Goal: Information Seeking & Learning: Learn about a topic

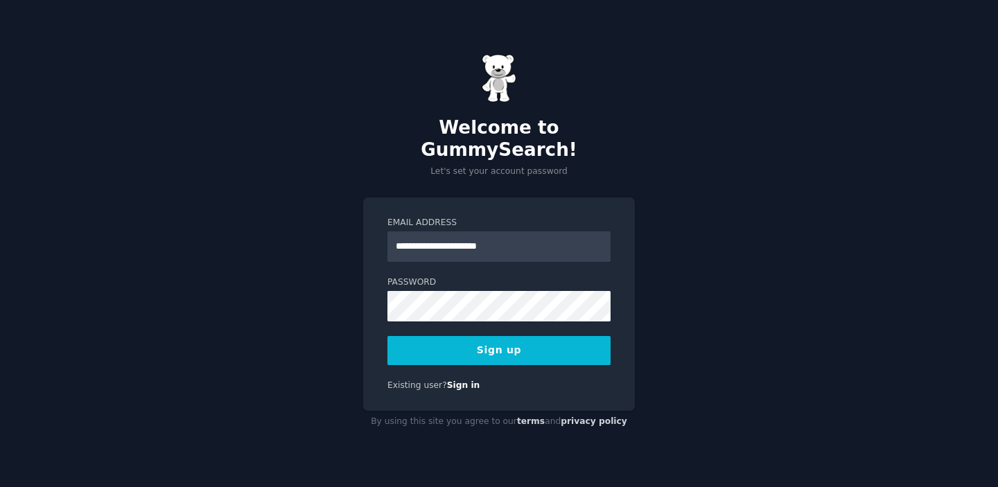
type input "**********"
click at [494, 341] on button "Sign up" at bounding box center [498, 350] width 223 height 29
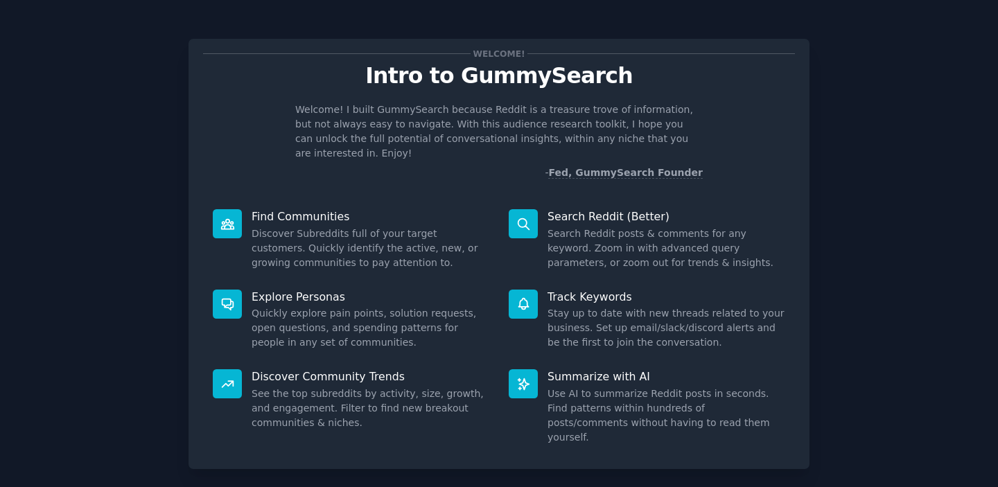
scroll to position [55, 0]
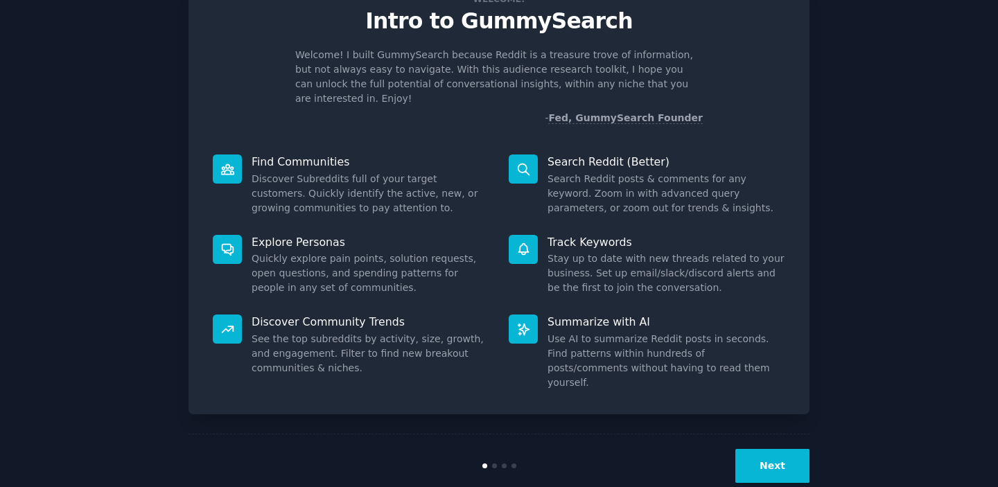
click at [773, 449] on button "Next" at bounding box center [772, 466] width 74 height 34
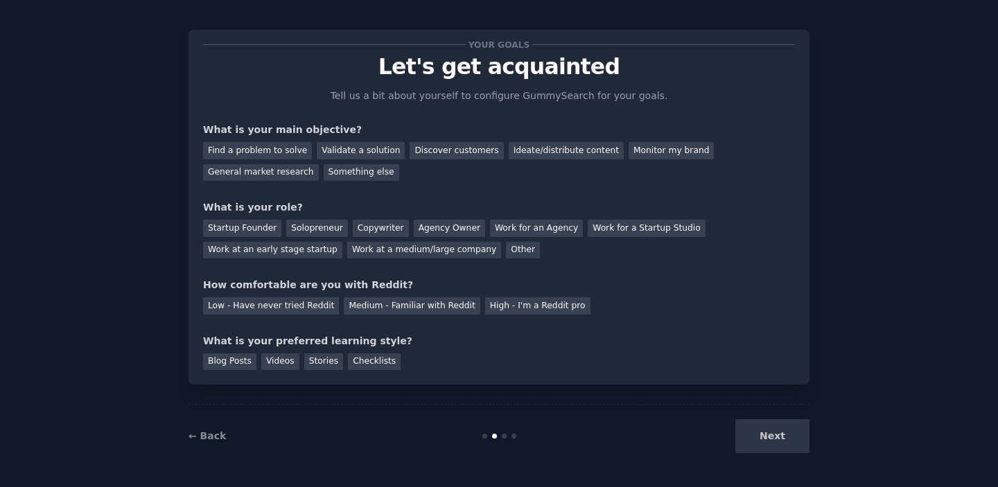
scroll to position [9, 0]
click at [777, 450] on div "Next" at bounding box center [705, 436] width 207 height 34
click at [780, 434] on div "Next" at bounding box center [705, 436] width 207 height 34
click at [275, 148] on div "Find a problem to solve" at bounding box center [257, 150] width 109 height 17
click at [341, 149] on div "Validate a solution" at bounding box center [361, 150] width 88 height 17
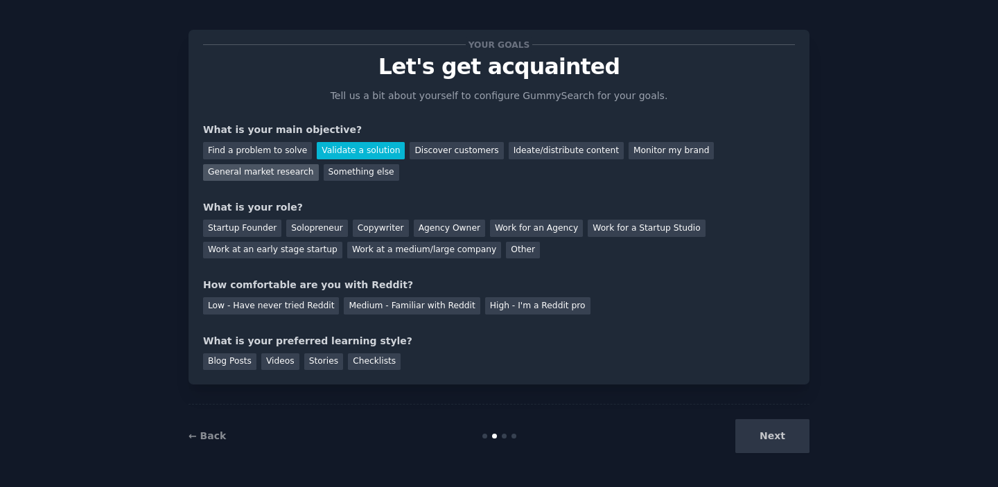
click at [288, 175] on div "General market research" at bounding box center [261, 172] width 116 height 17
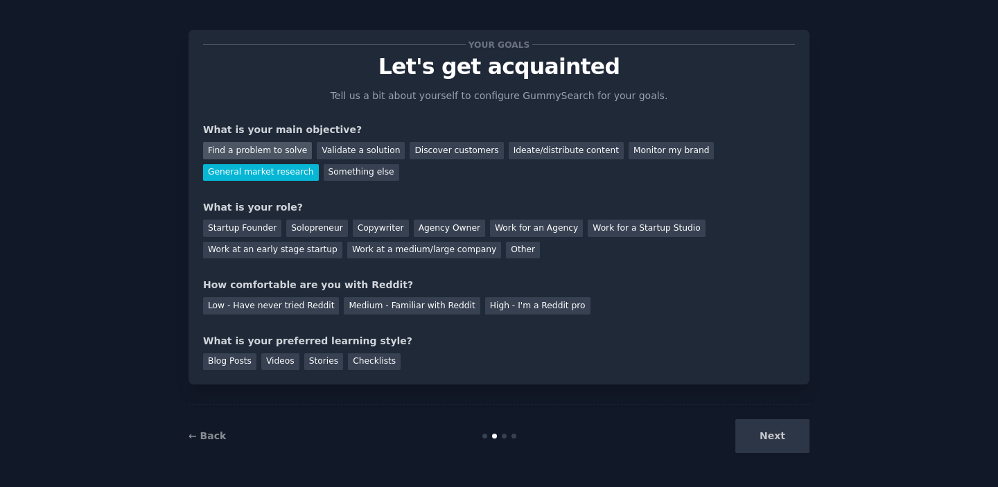
click at [278, 150] on div "Find a problem to solve" at bounding box center [257, 150] width 109 height 17
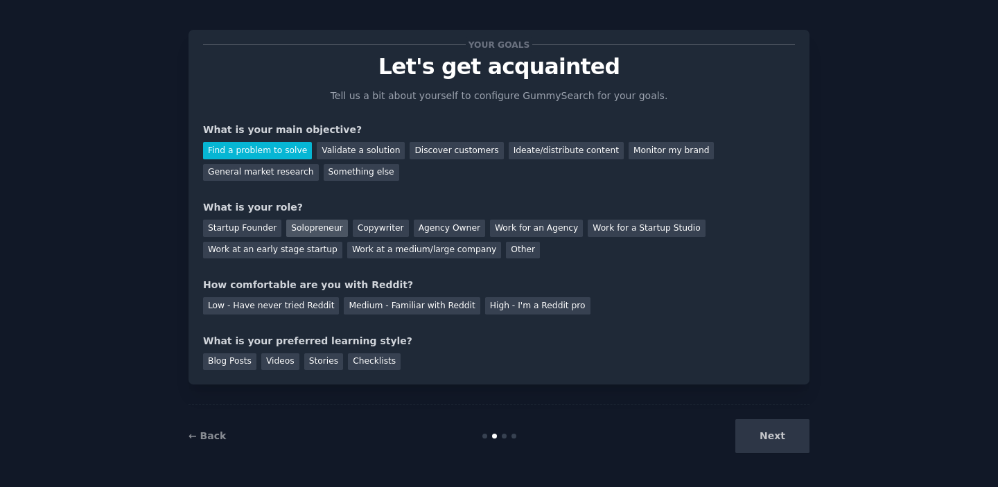
click at [305, 229] on div "Solopreneur" at bounding box center [316, 228] width 61 height 17
click at [300, 304] on div "Low - Have never tried Reddit" at bounding box center [271, 305] width 136 height 17
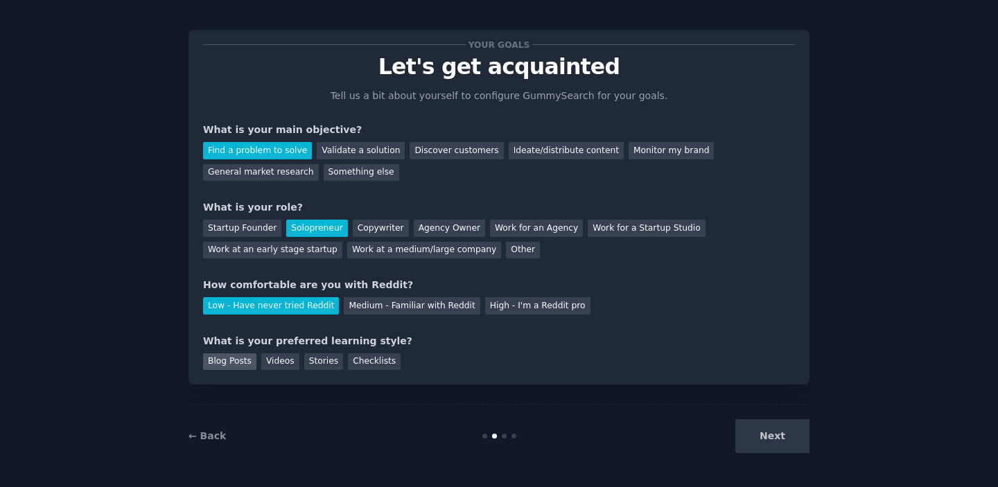
click at [240, 360] on div "Blog Posts" at bounding box center [229, 361] width 53 height 17
click at [385, 358] on div "Checklists" at bounding box center [374, 361] width 53 height 17
click at [218, 363] on div "Blog Posts" at bounding box center [229, 361] width 53 height 17
click at [787, 448] on button "Next" at bounding box center [772, 436] width 74 height 34
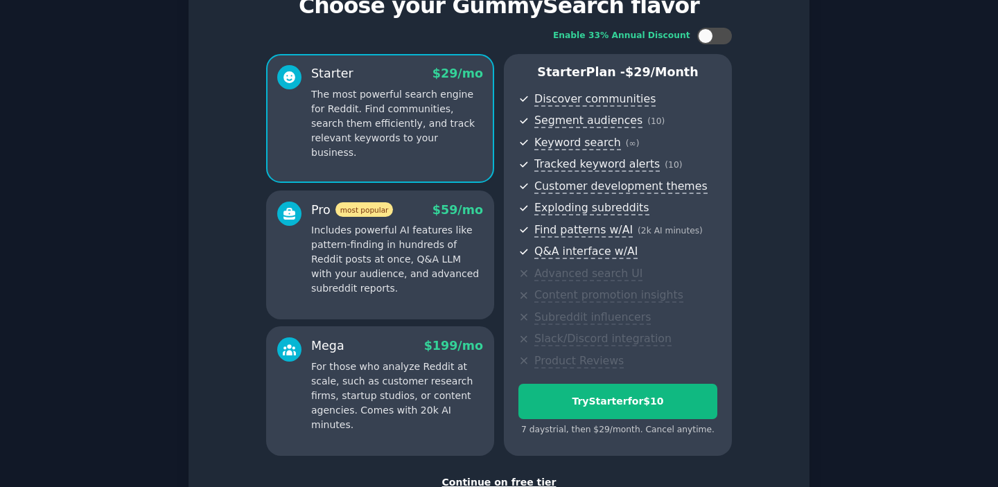
scroll to position [69, 0]
click at [398, 258] on p "Includes powerful AI features like pattern-finding in hundreds of Reddit posts …" at bounding box center [397, 260] width 172 height 73
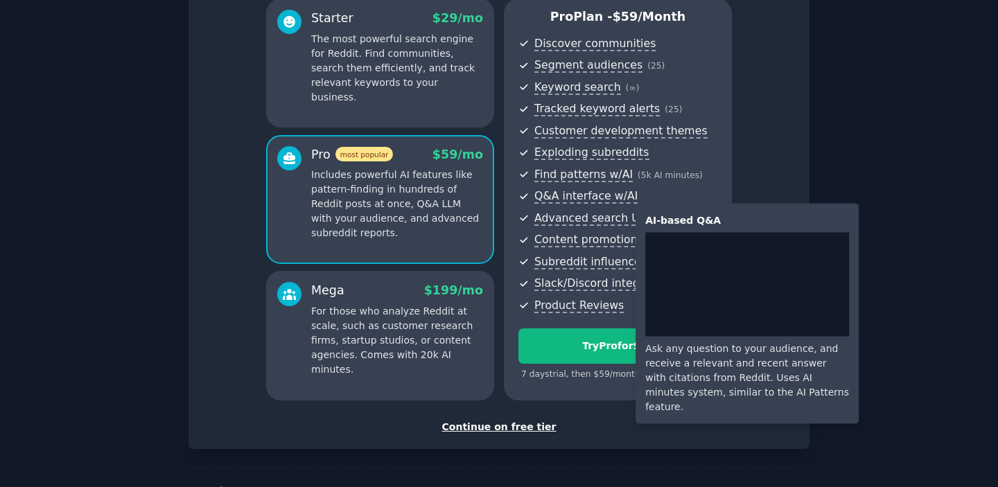
scroll to position [150, 0]
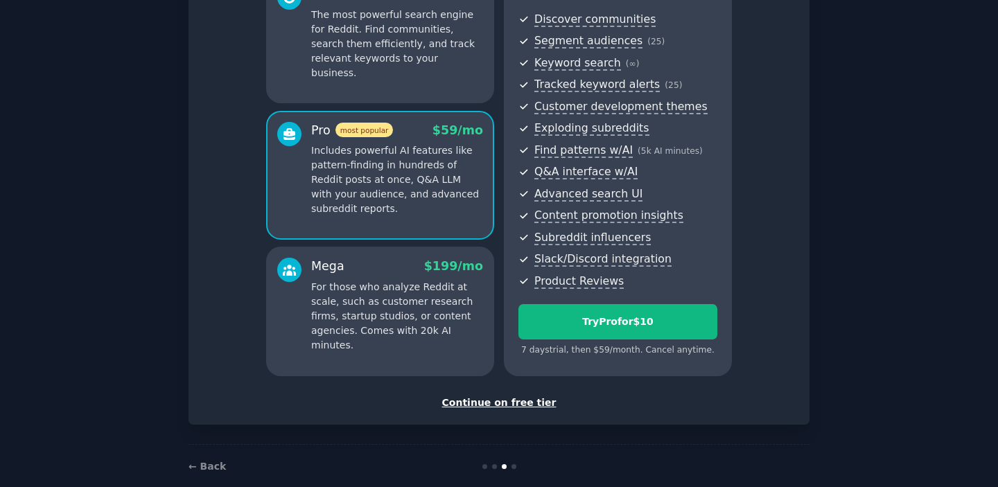
click at [443, 303] on p "For those who analyze Reddit at scale, such as customer research firms, startup…" at bounding box center [397, 316] width 172 height 73
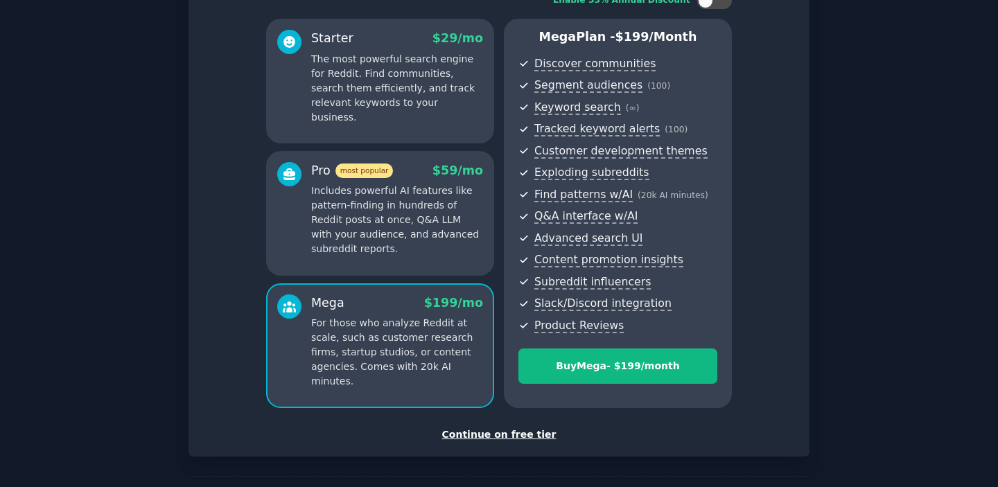
scroll to position [102, 0]
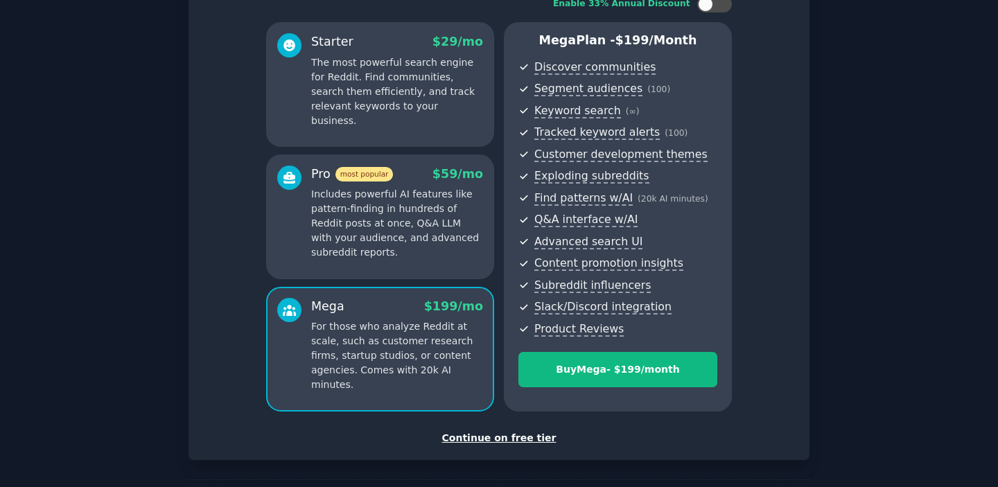
click at [376, 249] on p "Includes powerful AI features like pattern-finding in hundreds of Reddit posts …" at bounding box center [397, 223] width 172 height 73
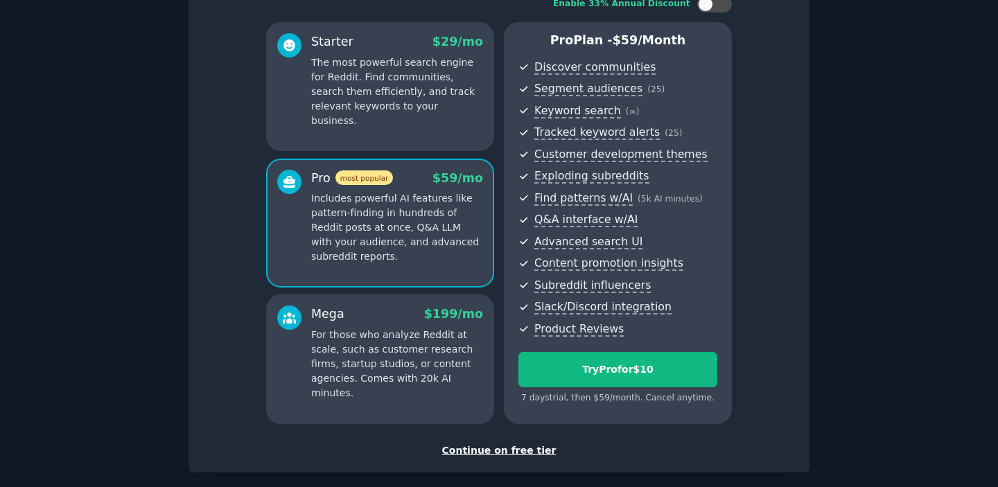
click at [410, 331] on p "For those who analyze Reddit at scale, such as customer research firms, startup…" at bounding box center [397, 364] width 172 height 73
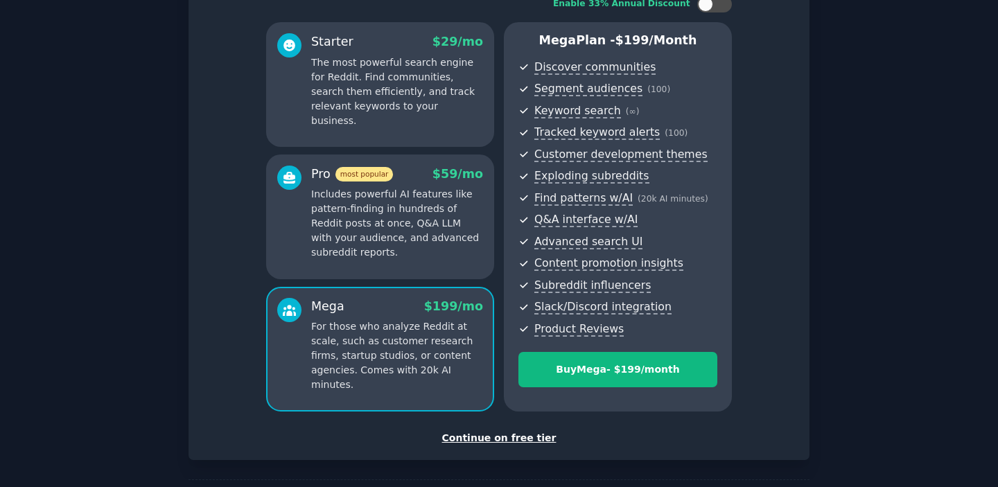
click at [387, 236] on p "Includes powerful AI features like pattern-finding in hundreds of Reddit posts …" at bounding box center [397, 223] width 172 height 73
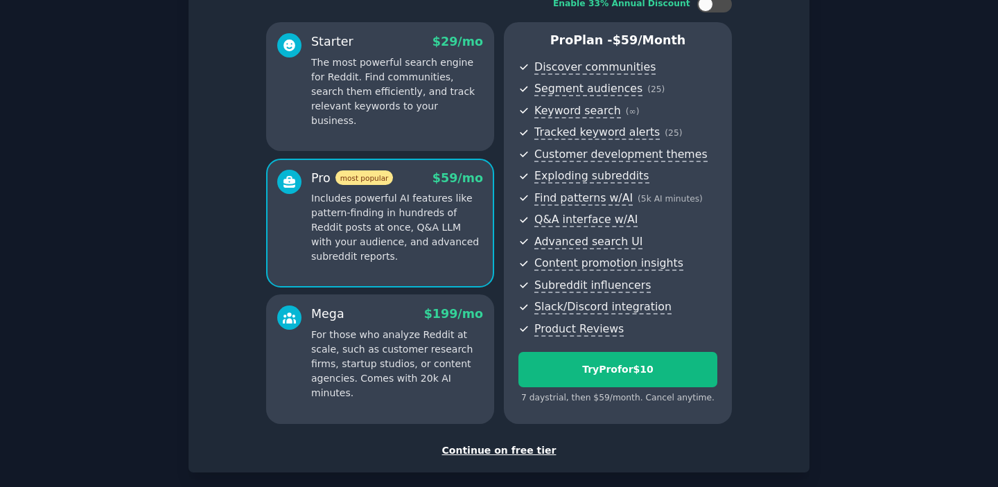
click at [410, 340] on p "For those who analyze Reddit at scale, such as customer research firms, startup…" at bounding box center [397, 364] width 172 height 73
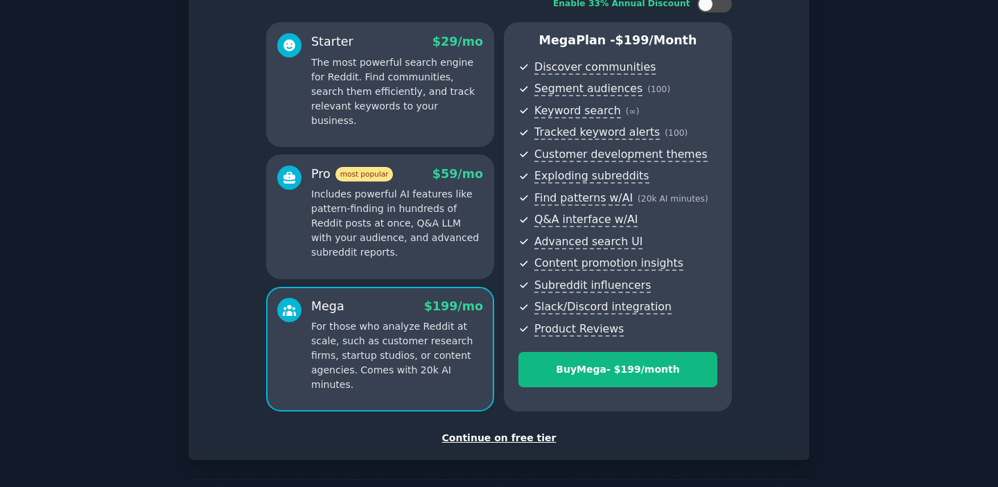
click at [390, 244] on p "Includes powerful AI features like pattern-finding in hundreds of Reddit posts …" at bounding box center [397, 223] width 172 height 73
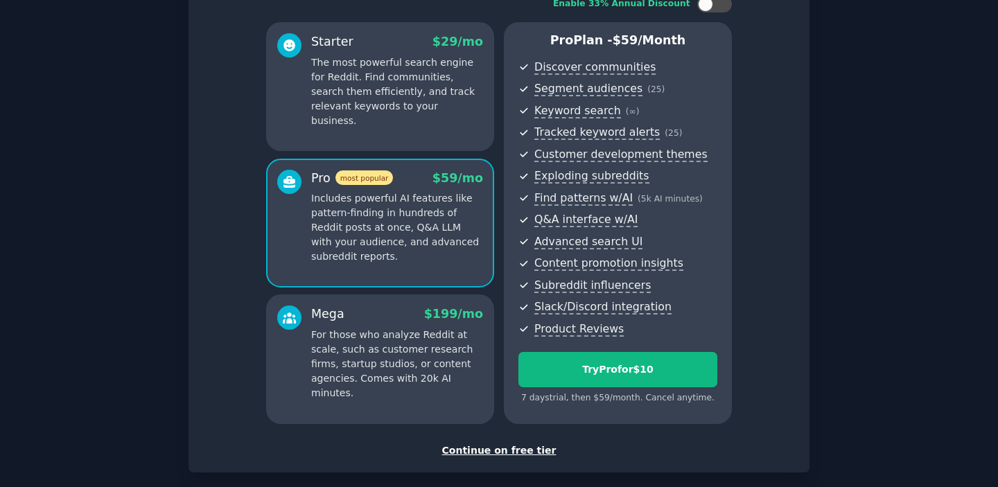
click at [342, 103] on p "The most powerful search engine for Reddit. Find communities, search them effic…" at bounding box center [397, 91] width 172 height 73
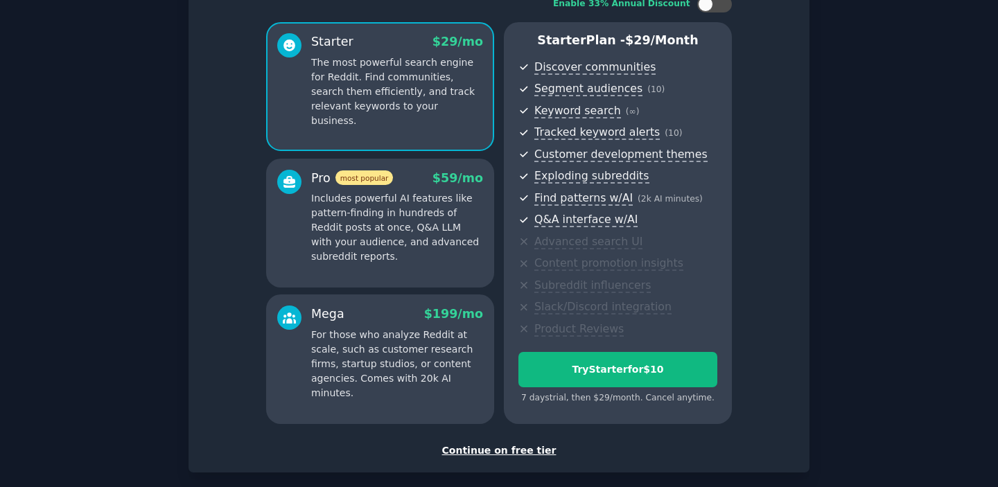
click at [392, 242] on p "Includes powerful AI features like pattern-finding in hundreds of Reddit posts …" at bounding box center [397, 227] width 172 height 73
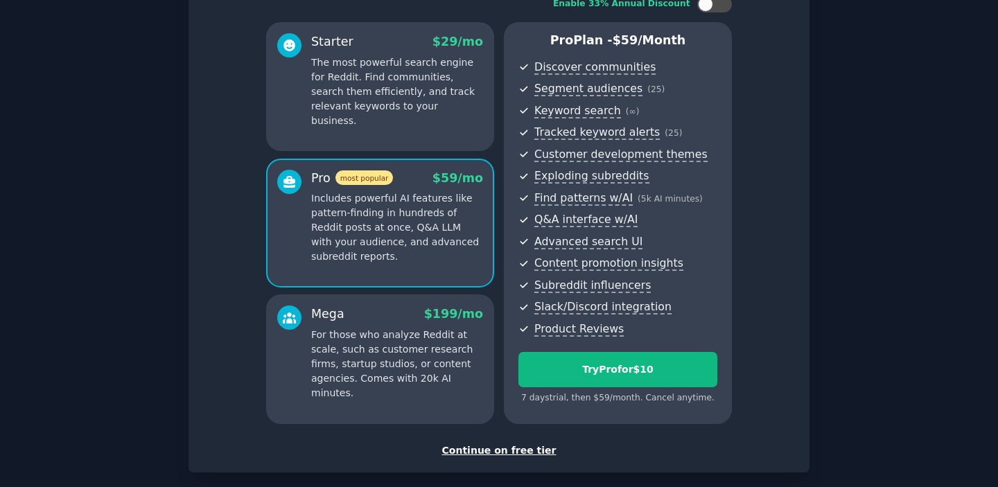
click at [348, 121] on div "Starter $ 29 /mo The most powerful search engine for Reddit. Find communities, …" at bounding box center [380, 86] width 228 height 129
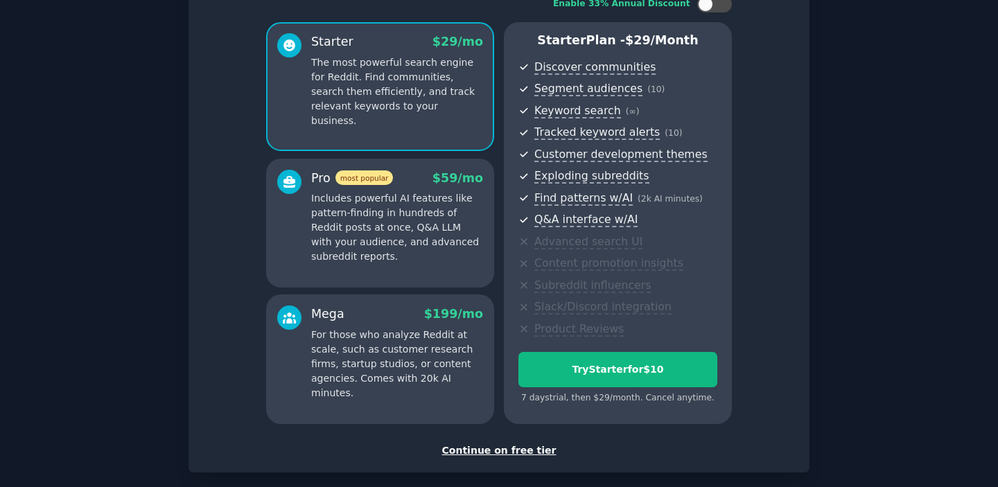
click at [378, 237] on p "Includes powerful AI features like pattern-finding in hundreds of Reddit posts …" at bounding box center [397, 227] width 172 height 73
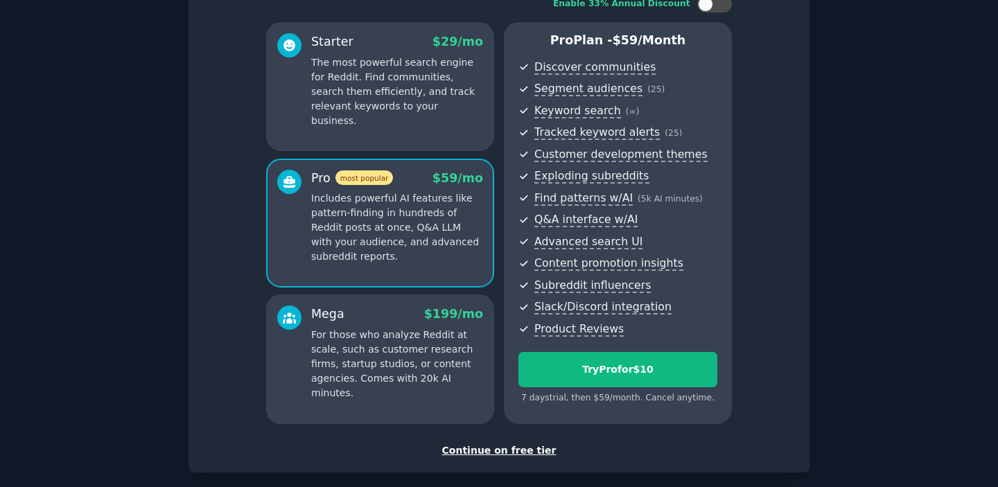
click at [480, 448] on div "Continue on free tier" at bounding box center [499, 450] width 592 height 15
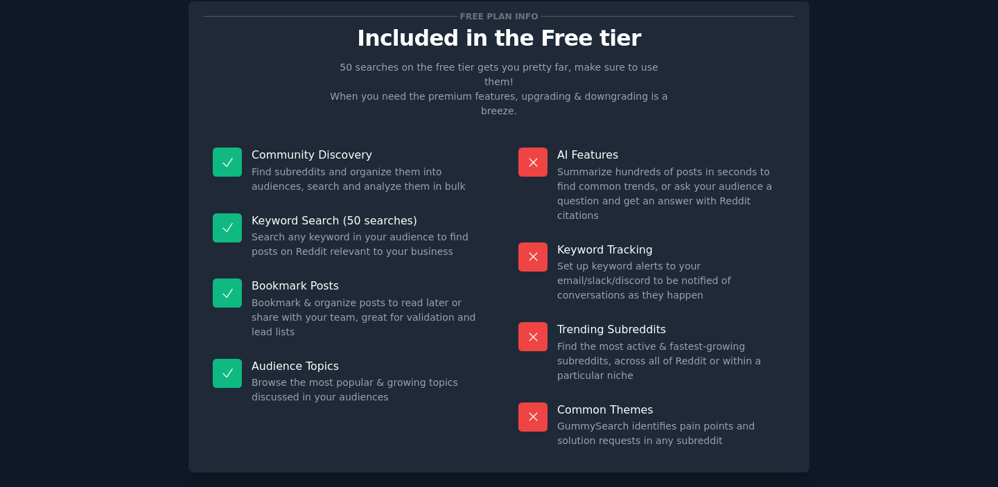
scroll to position [53, 0]
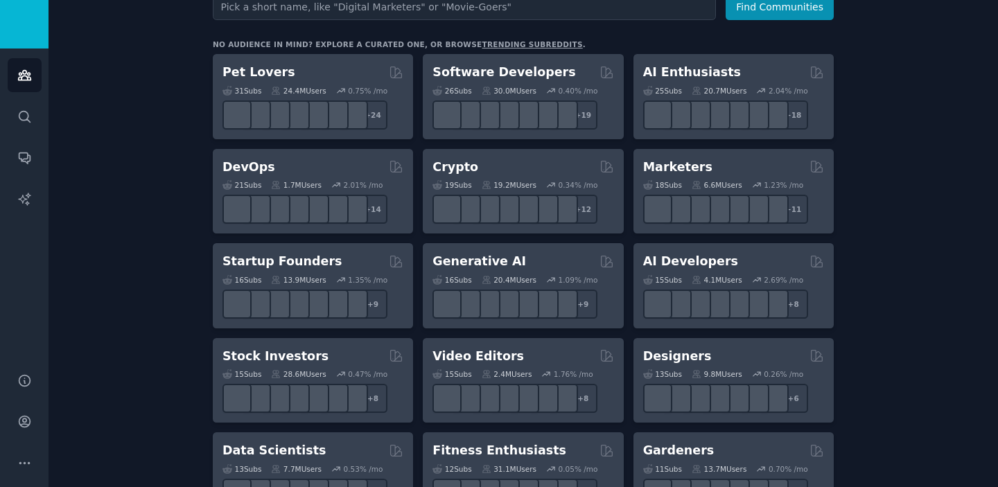
scroll to position [213, 0]
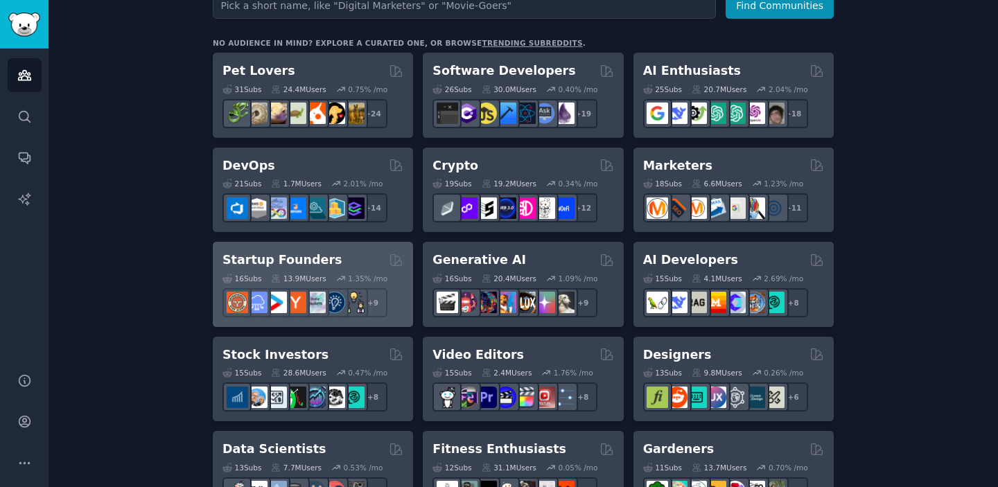
click at [349, 254] on div "Startup Founders Curated by GummySearch" at bounding box center [312, 260] width 181 height 17
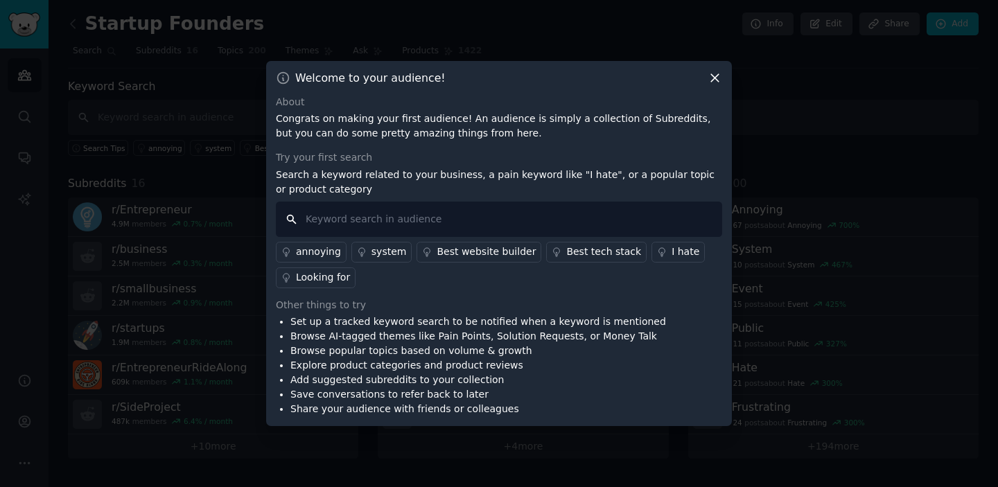
click at [394, 222] on input "text" at bounding box center [499, 219] width 446 height 35
type input "expensive"
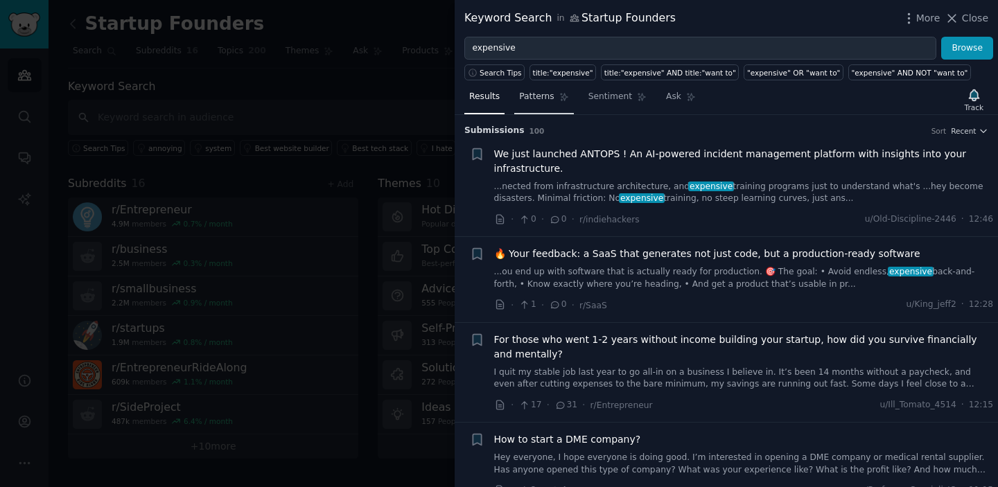
click at [516, 100] on link "Patterns" at bounding box center [543, 100] width 59 height 28
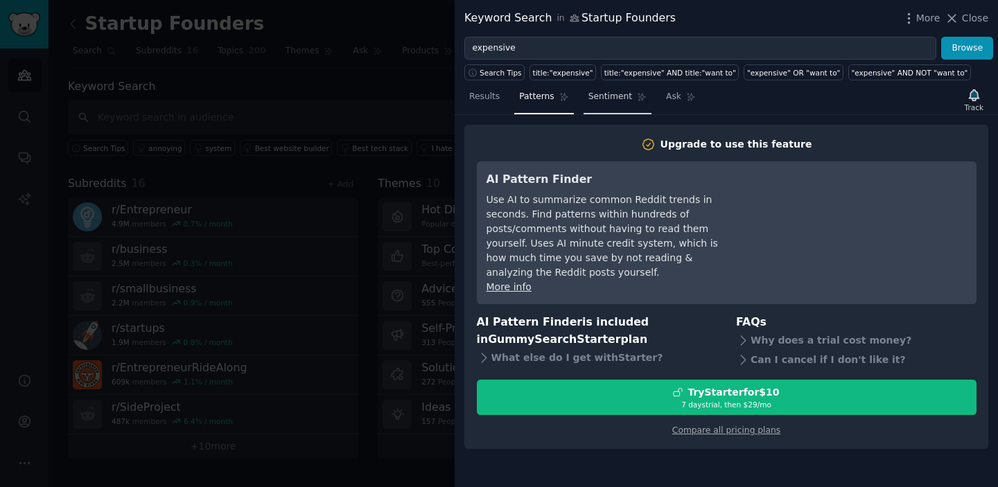
click at [592, 99] on span "Sentiment" at bounding box center [610, 97] width 44 height 12
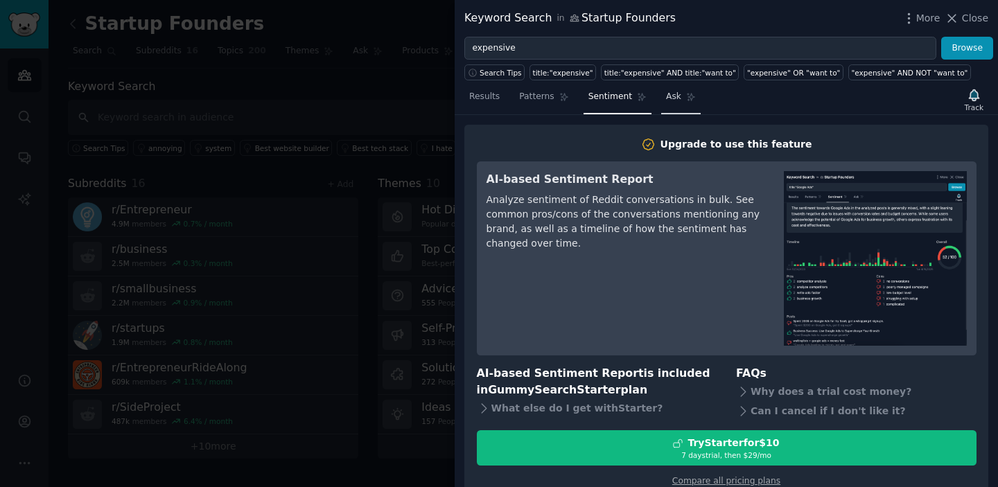
click at [671, 98] on span "Ask" at bounding box center [673, 97] width 15 height 12
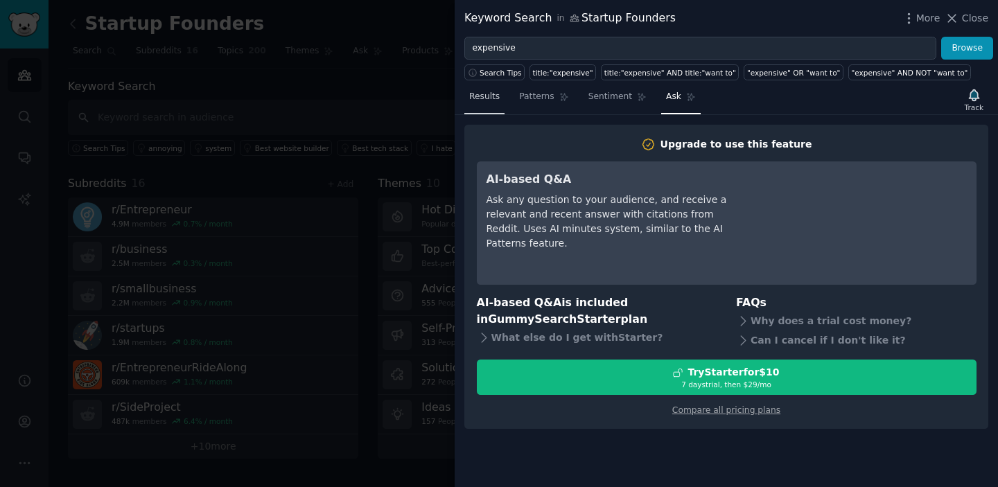
click at [487, 95] on span "Results" at bounding box center [484, 97] width 30 height 12
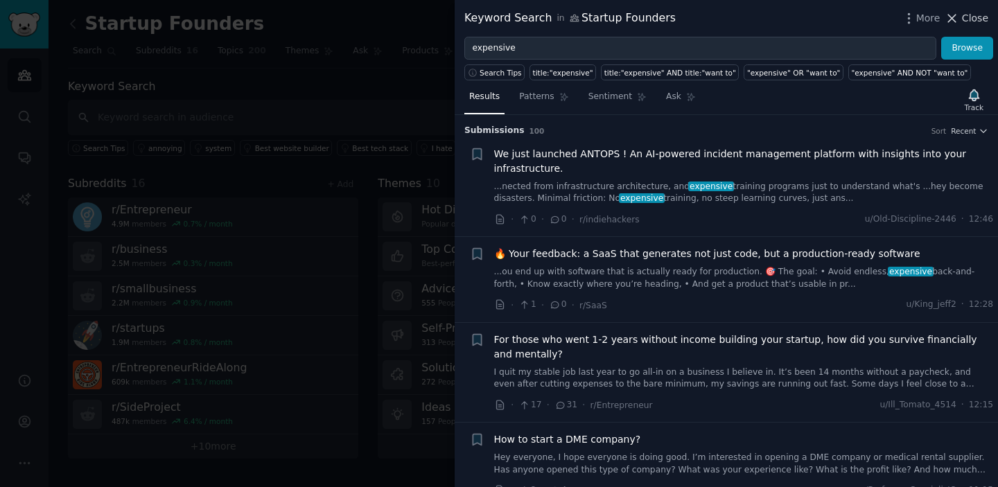
click at [963, 12] on span "Close" at bounding box center [975, 18] width 26 height 15
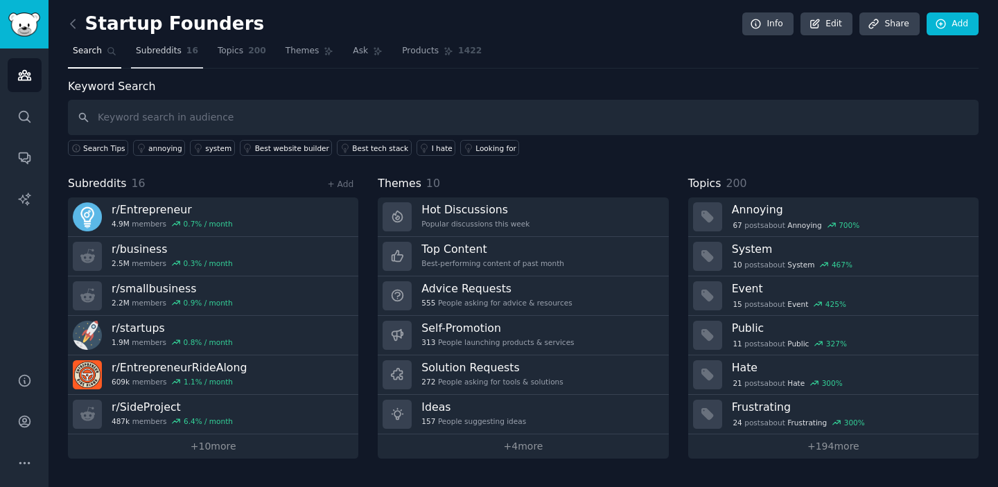
click at [164, 47] on span "Subreddits" at bounding box center [159, 51] width 46 height 12
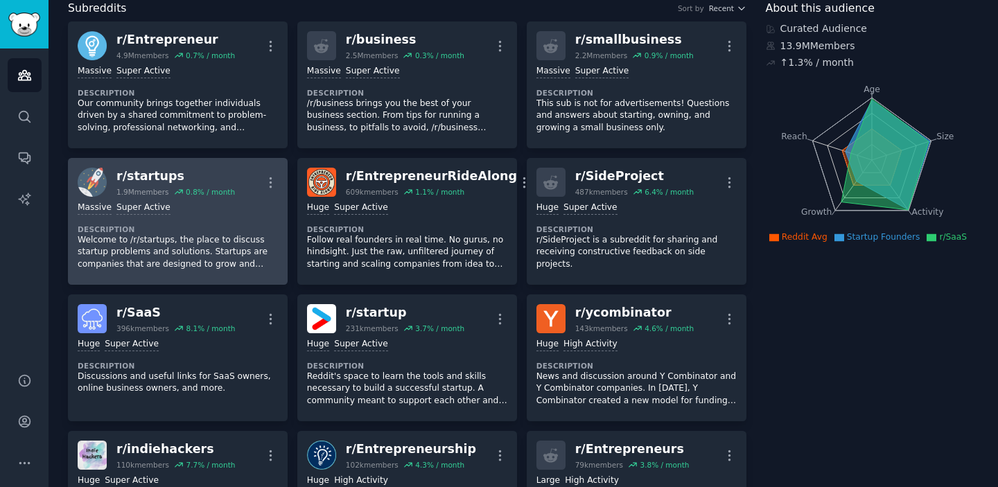
scroll to position [117, 0]
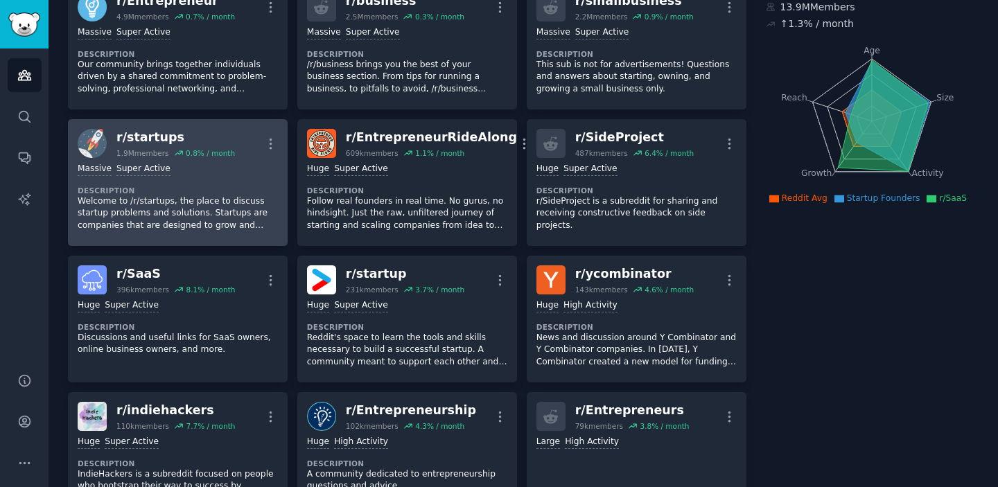
click at [232, 313] on div "Huge Super Active Description Discussions and useful links for SaaS owners, onl…" at bounding box center [178, 328] width 200 height 67
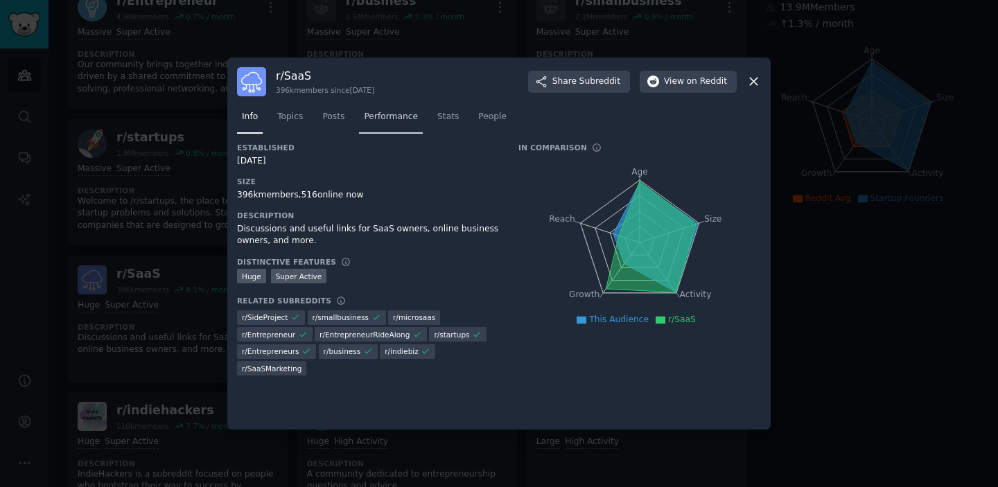
click at [373, 121] on span "Performance" at bounding box center [391, 117] width 54 height 12
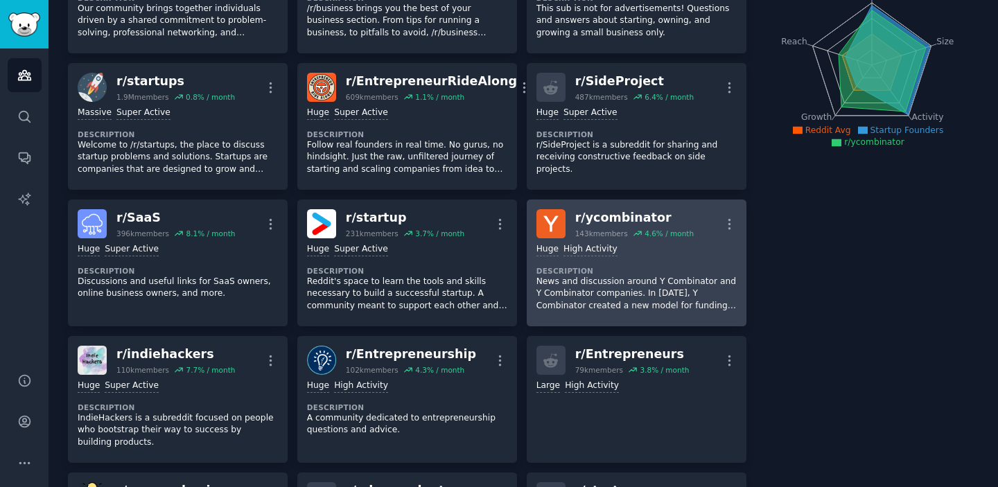
scroll to position [234, 0]
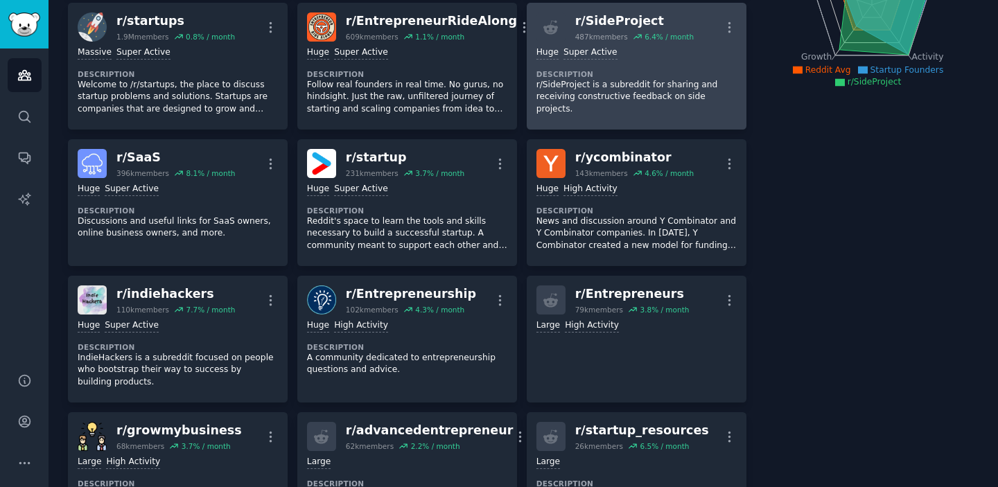
click at [594, 98] on p "r/SideProject is a subreddit for sharing and receiving constructive feedback on…" at bounding box center [636, 97] width 200 height 37
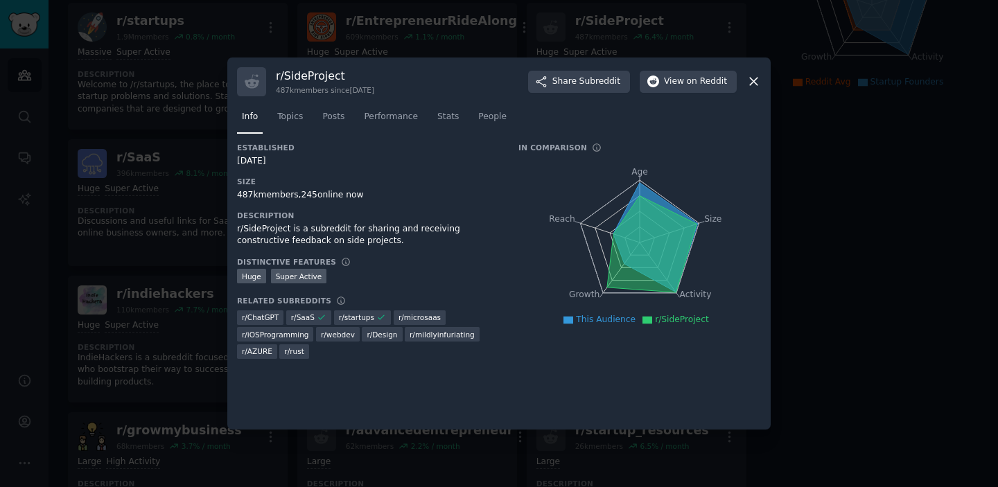
click at [747, 85] on icon at bounding box center [753, 81] width 15 height 15
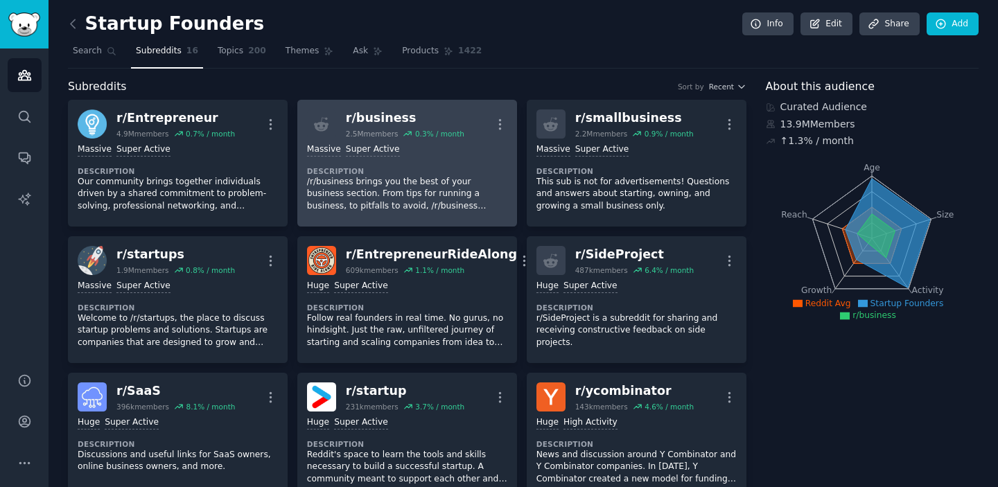
click at [423, 181] on p "/r/business brings you the best of your business section. From tips for running…" at bounding box center [407, 194] width 200 height 37
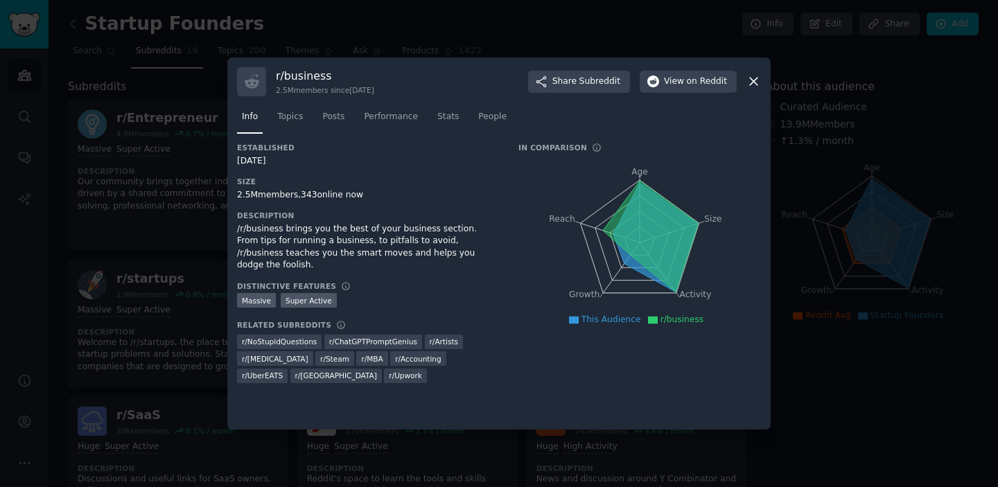
click at [645, 215] on icon at bounding box center [651, 236] width 96 height 111
click at [640, 177] on line at bounding box center [640, 178] width 0 height 6
click at [128, 190] on div at bounding box center [499, 243] width 998 height 487
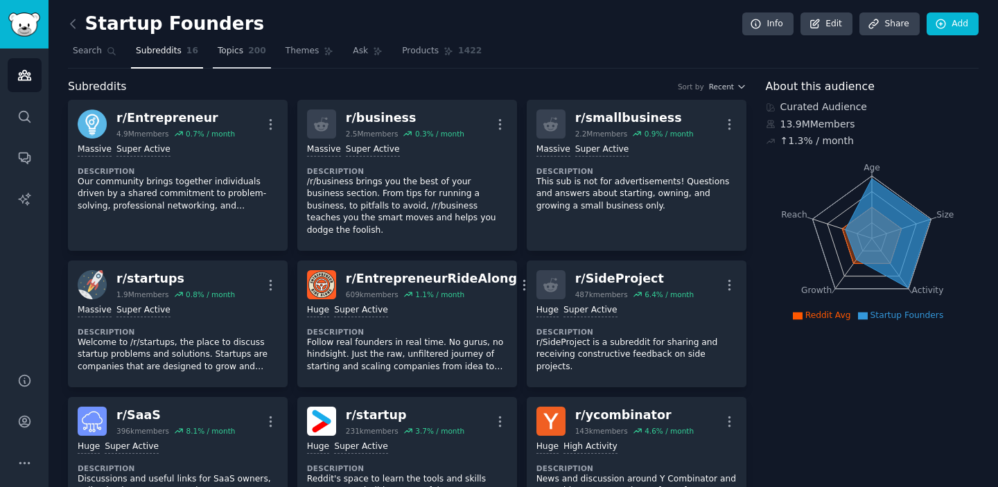
click at [236, 54] on span "Topics" at bounding box center [231, 51] width 26 height 12
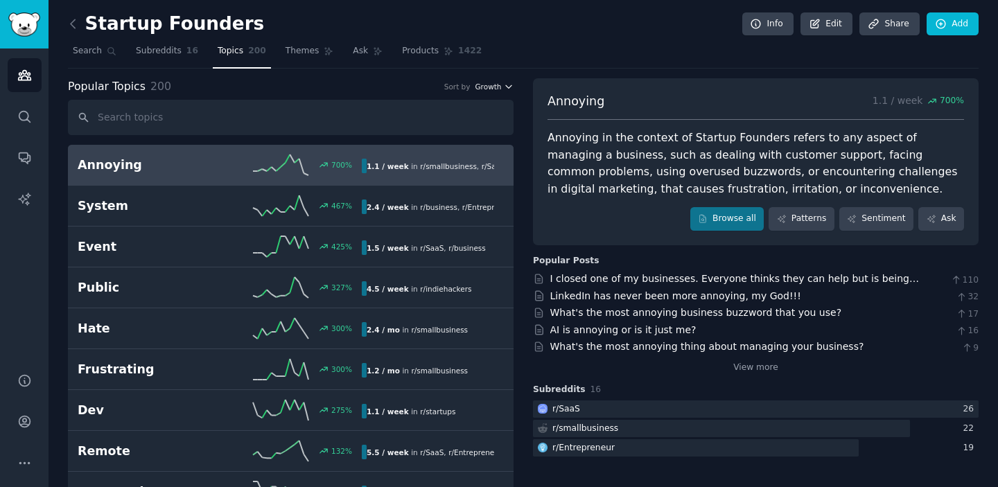
click at [506, 87] on icon "button" at bounding box center [509, 86] width 6 height 3
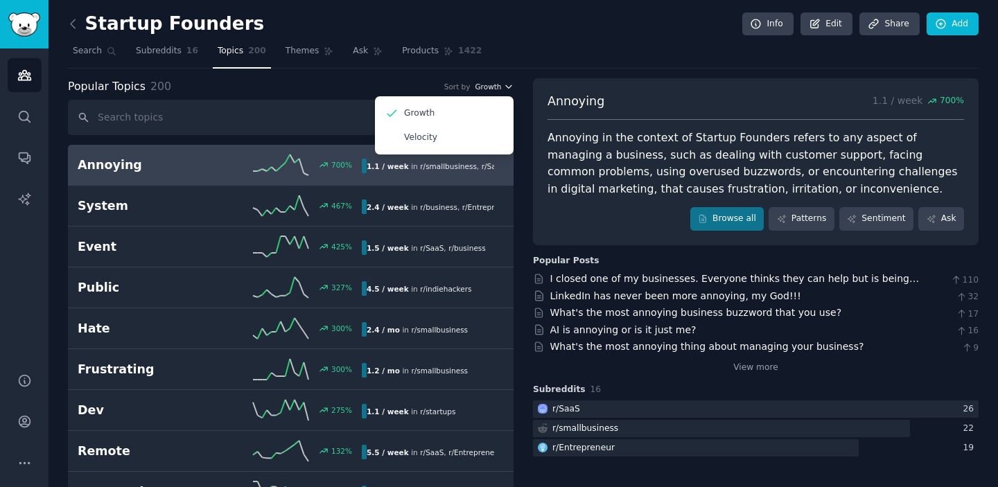
click at [506, 87] on icon "button" at bounding box center [509, 86] width 6 height 3
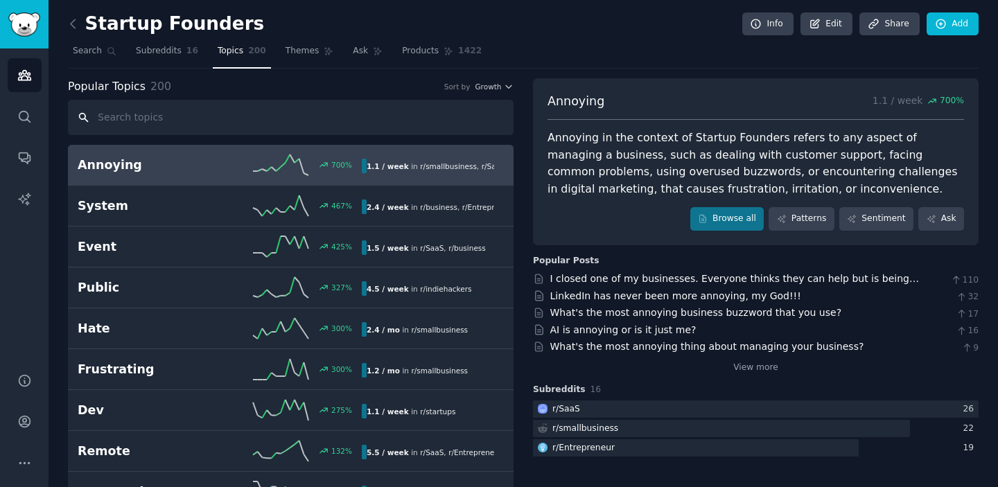
click at [178, 121] on input "text" at bounding box center [291, 117] width 446 height 35
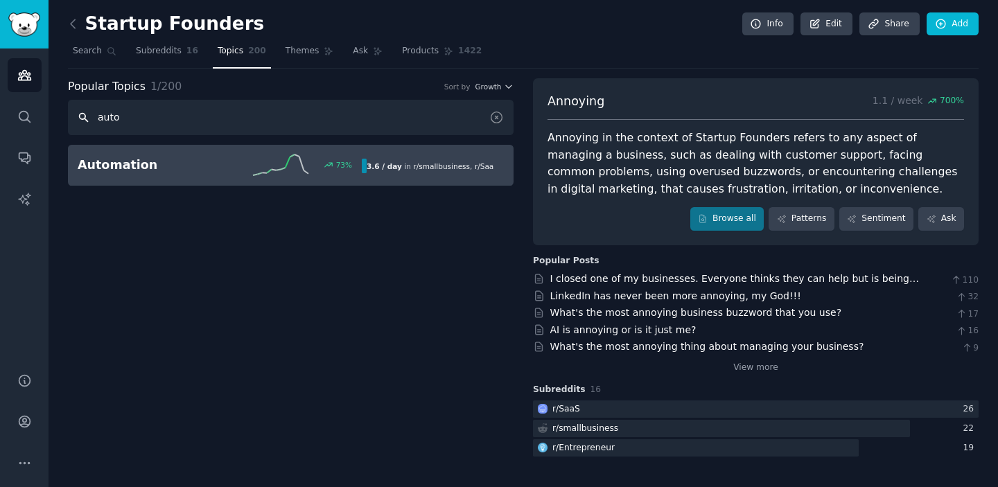
type input "auto"
click at [222, 165] on div "73 %" at bounding box center [291, 165] width 142 height 21
